Goal: Task Accomplishment & Management: Use online tool/utility

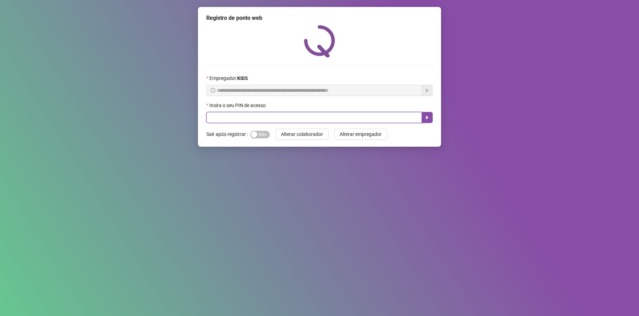
click at [282, 115] on input "text" at bounding box center [314, 117] width 216 height 11
click at [212, 119] on input "text" at bounding box center [314, 117] width 216 height 11
type input "*****"
click at [426, 119] on icon "caret-right" at bounding box center [427, 118] width 2 height 4
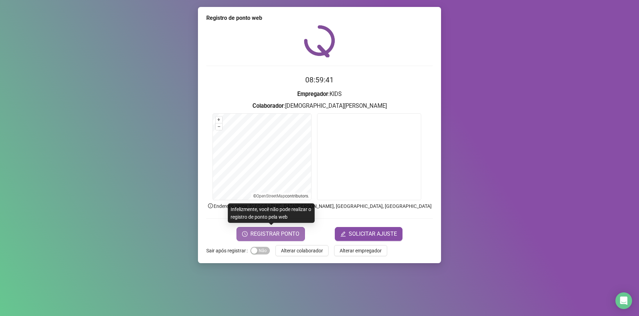
click at [264, 234] on span "REGISTRAR PONTO" at bounding box center [274, 234] width 49 height 8
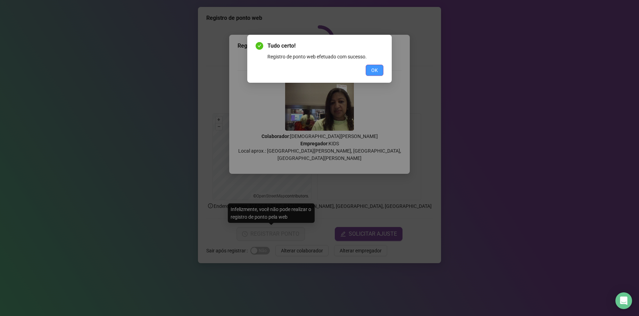
click at [376, 69] on span "OK" at bounding box center [374, 70] width 7 height 8
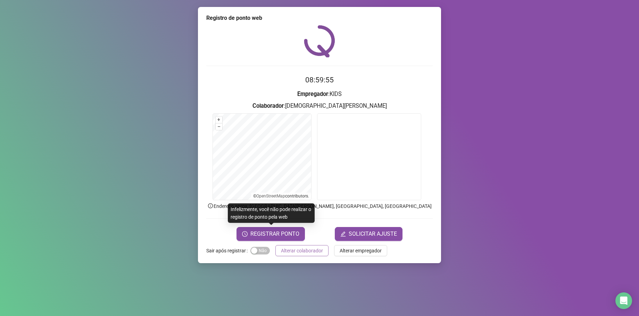
click at [297, 249] on span "Alterar colaborador" at bounding box center [302, 251] width 42 height 8
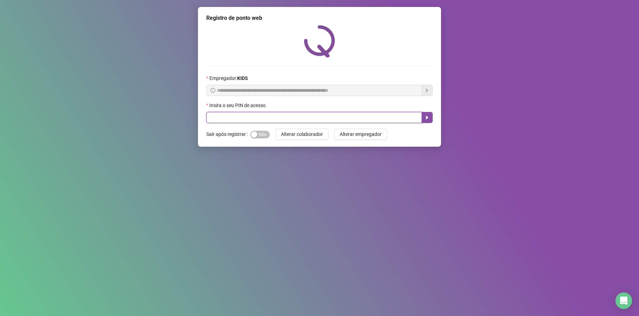
click at [240, 117] on input "text" at bounding box center [314, 117] width 216 height 11
type input "*****"
click at [427, 118] on icon "caret-right" at bounding box center [427, 118] width 2 height 4
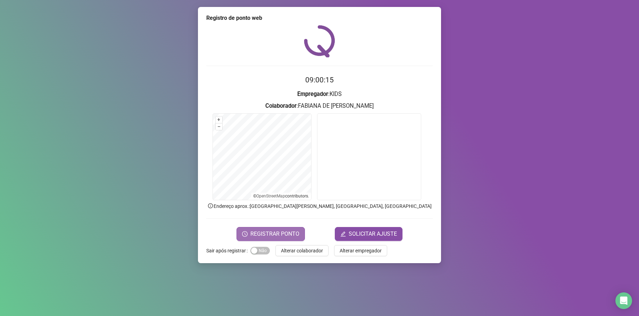
click at [284, 231] on span "REGISTRAR PONTO" at bounding box center [274, 234] width 49 height 8
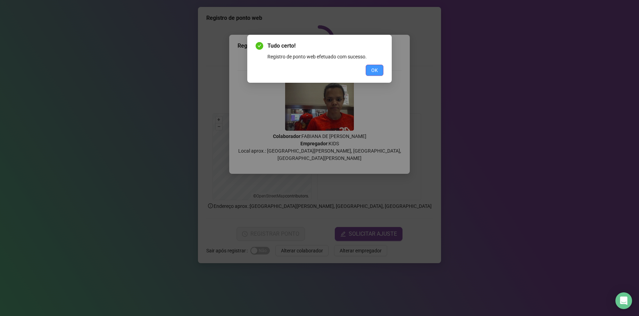
click at [378, 70] on button "OK" at bounding box center [375, 70] width 18 height 11
